Goal: Task Accomplishment & Management: Manage account settings

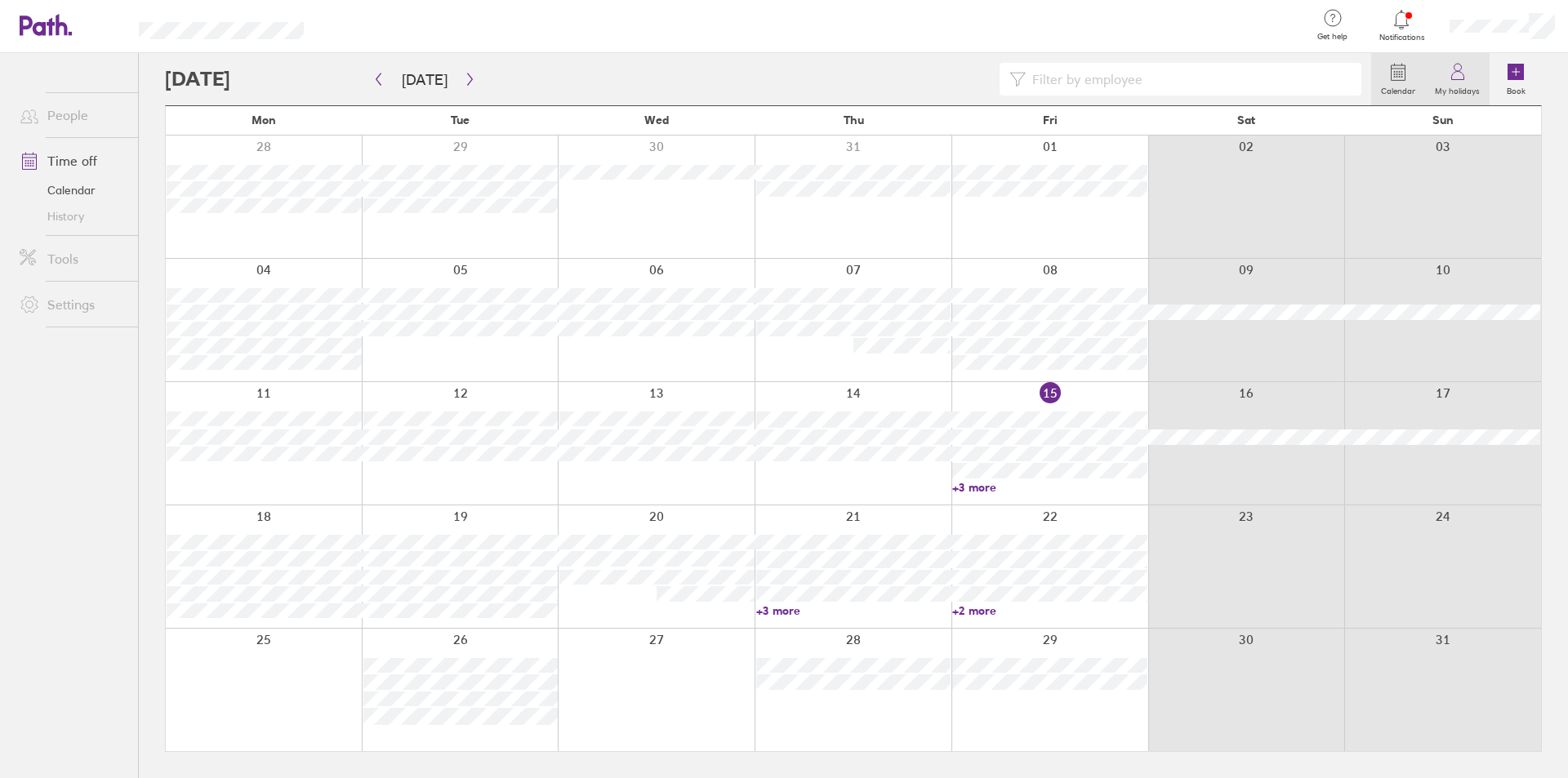
click at [1451, 76] on icon at bounding box center [1458, 72] width 20 height 20
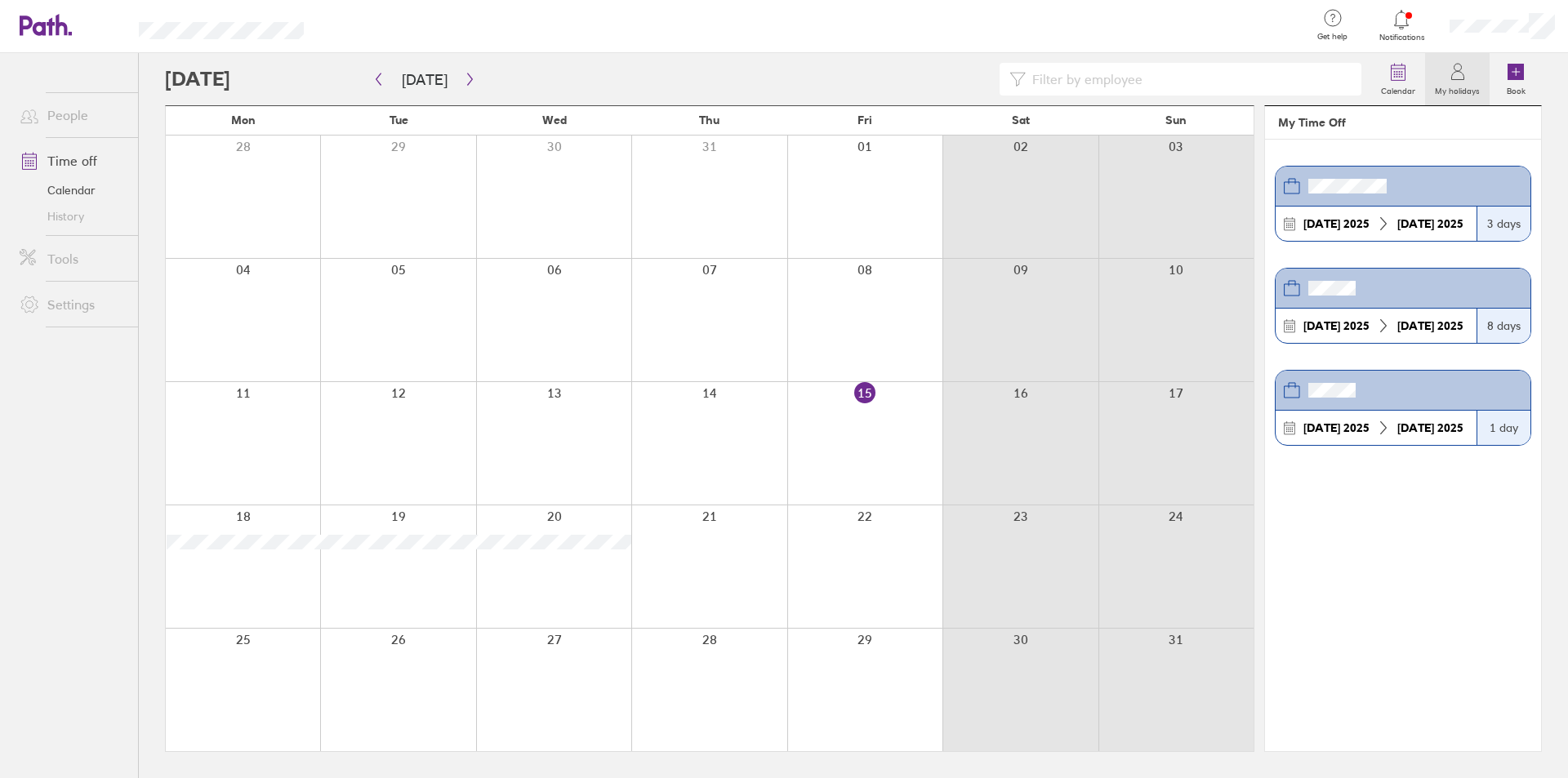
click at [1029, 22] on div at bounding box center [814, 27] width 968 height 53
click at [1464, 81] on icon at bounding box center [1458, 72] width 20 height 20
click at [1413, 79] on link "Calendar" at bounding box center [1398, 79] width 54 height 52
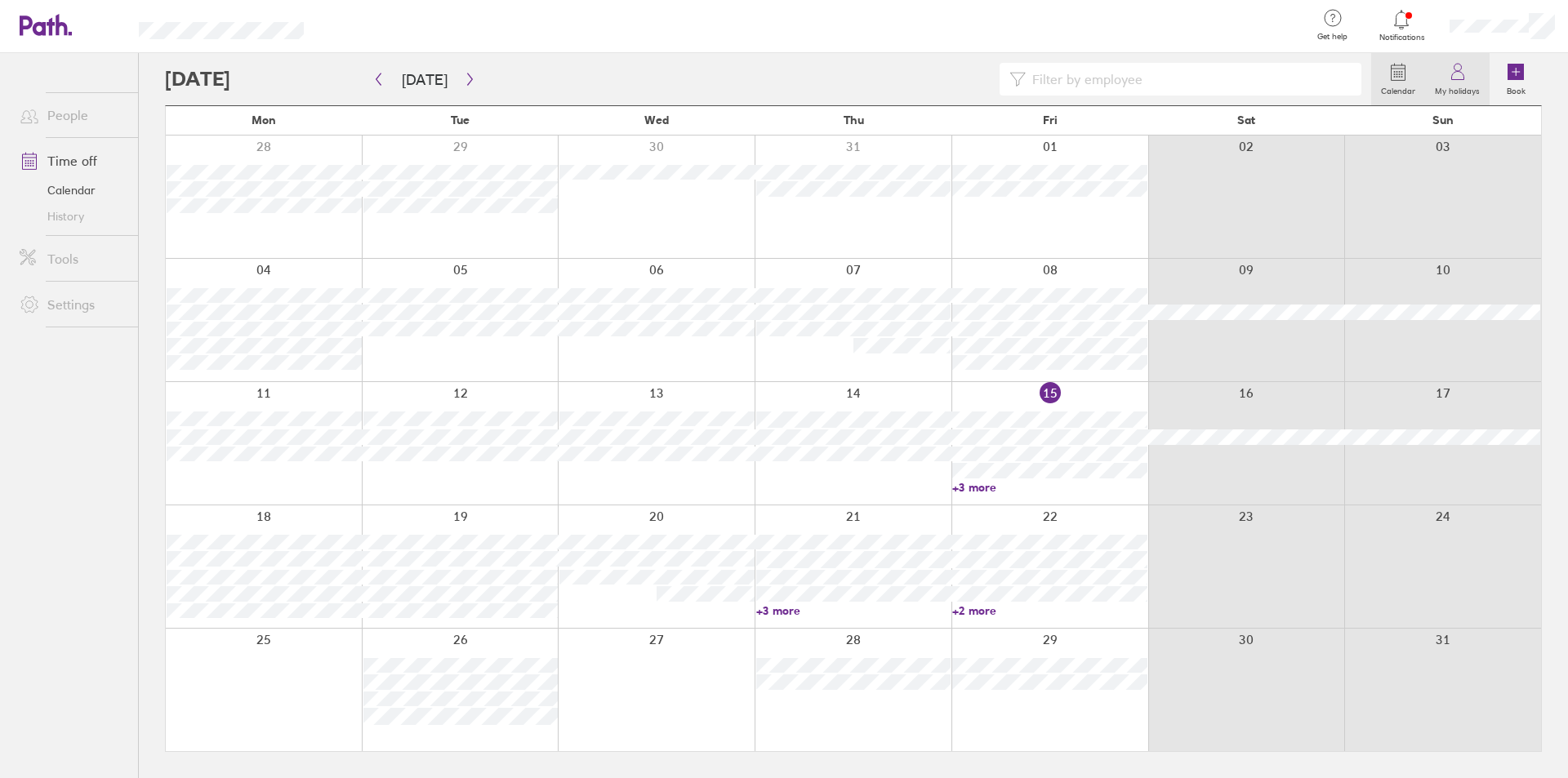
click at [1455, 74] on icon at bounding box center [1458, 72] width 20 height 20
